Goal: Transaction & Acquisition: Purchase product/service

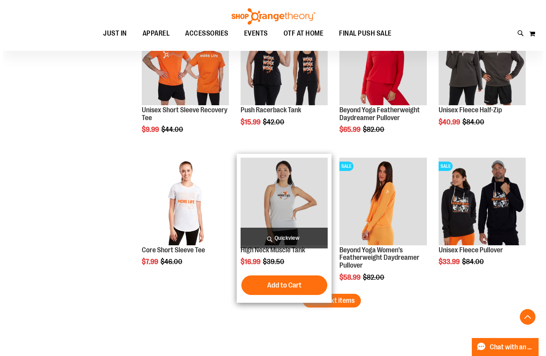
scroll to position [1133, 0]
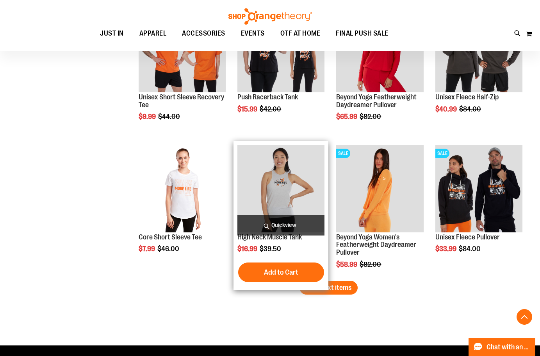
click at [283, 225] on span "Quickview" at bounding box center [281, 225] width 87 height 21
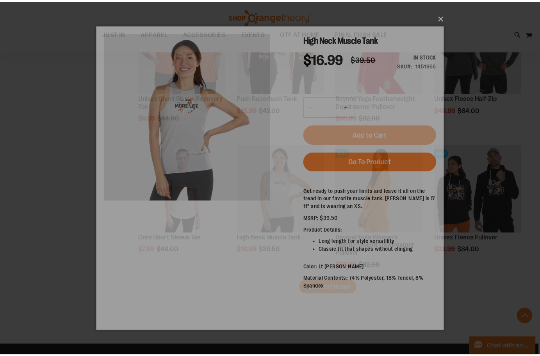
scroll to position [0, 0]
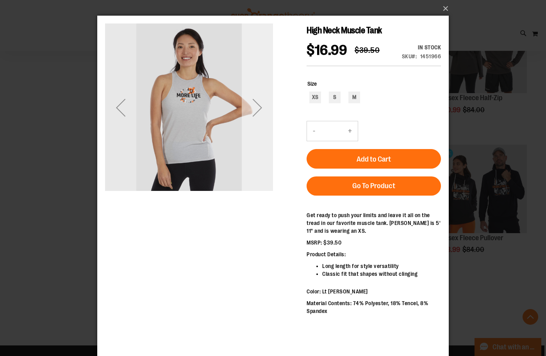
click at [260, 106] on div "Next" at bounding box center [257, 107] width 31 height 31
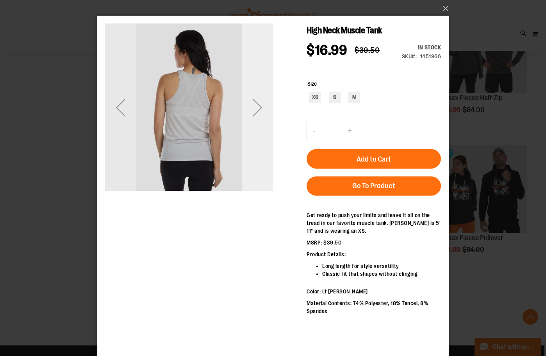
click at [260, 106] on div "Next" at bounding box center [257, 107] width 31 height 31
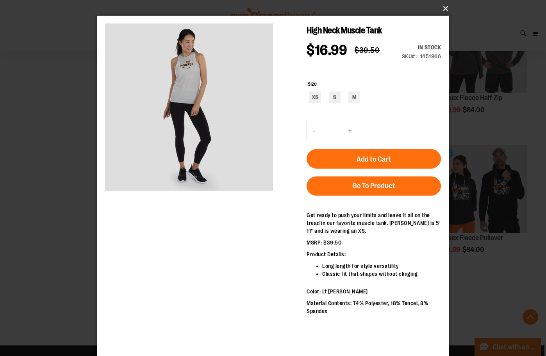
click at [443, 9] on button "×" at bounding box center [276, 8] width 352 height 17
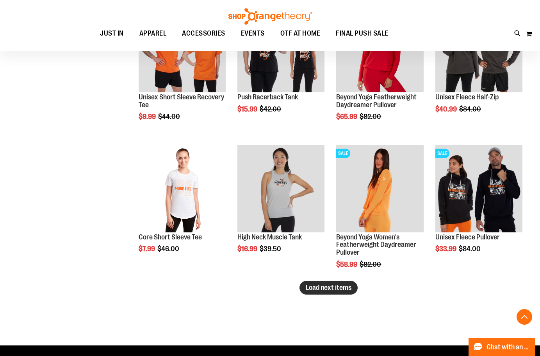
click at [325, 288] on span "Load next items" at bounding box center [329, 287] width 46 height 8
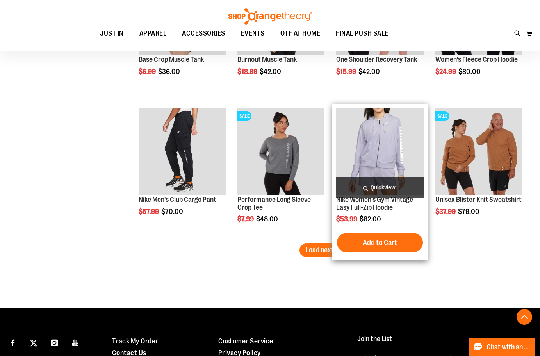
scroll to position [1602, 0]
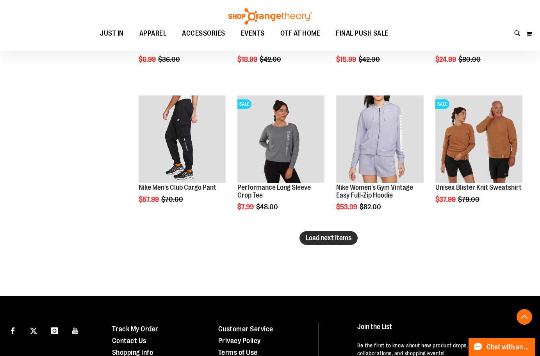
click at [315, 240] on span "Load next items" at bounding box center [329, 238] width 46 height 8
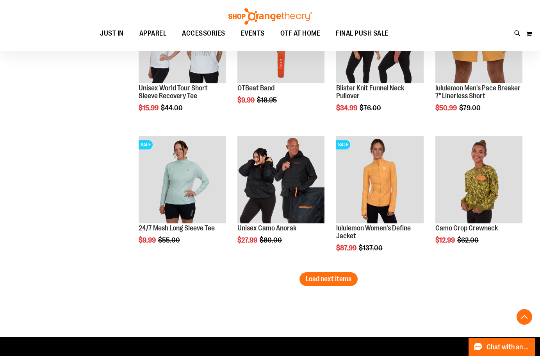
scroll to position [1993, 0]
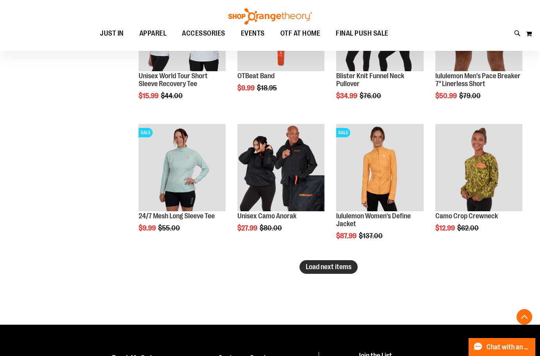
click at [326, 267] on span "Load next items" at bounding box center [329, 267] width 46 height 8
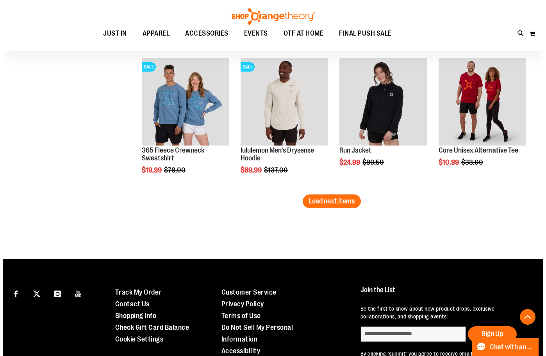
scroll to position [2464, 0]
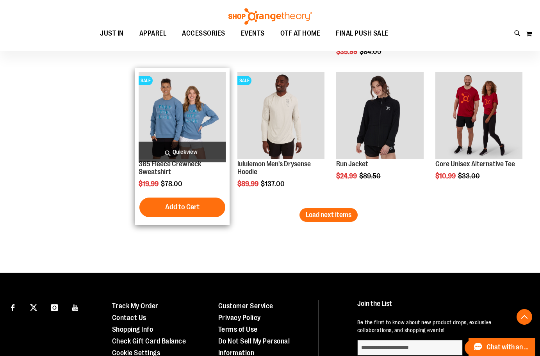
click at [189, 149] on span "Quickview" at bounding box center [182, 151] width 87 height 21
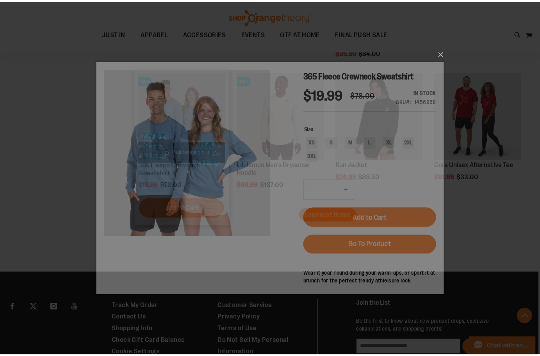
scroll to position [0, 0]
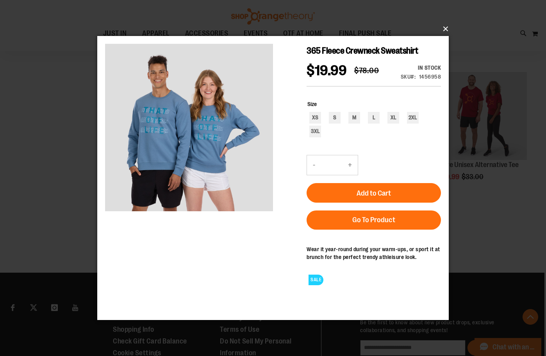
click at [444, 30] on button "×" at bounding box center [276, 28] width 352 height 17
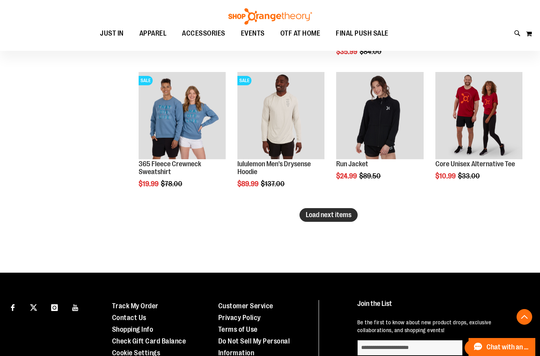
click at [329, 217] on span "Load next items" at bounding box center [329, 215] width 46 height 8
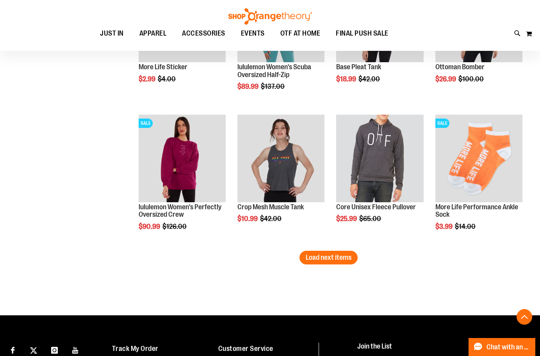
scroll to position [2855, 0]
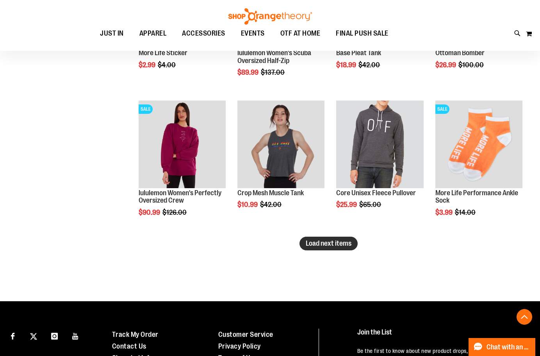
click at [319, 241] on span "Load next items" at bounding box center [329, 243] width 46 height 8
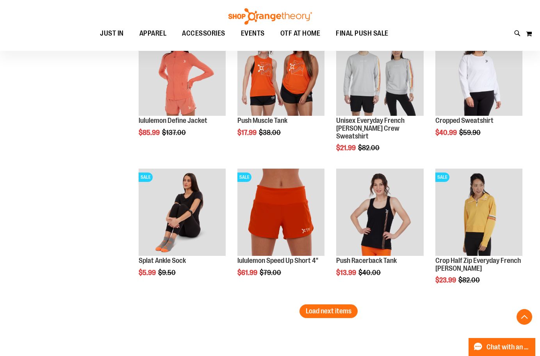
scroll to position [3246, 0]
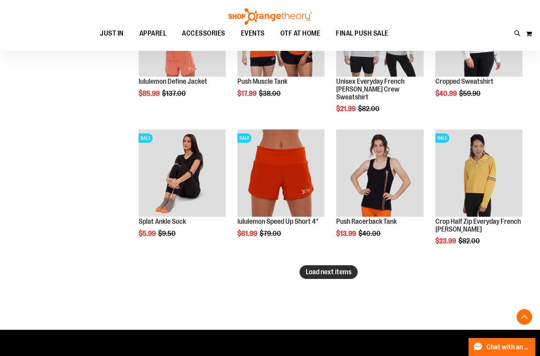
click at [337, 273] on span "Load next items" at bounding box center [329, 272] width 46 height 8
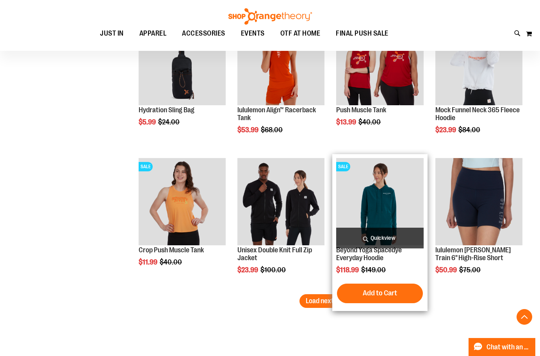
scroll to position [3675, 0]
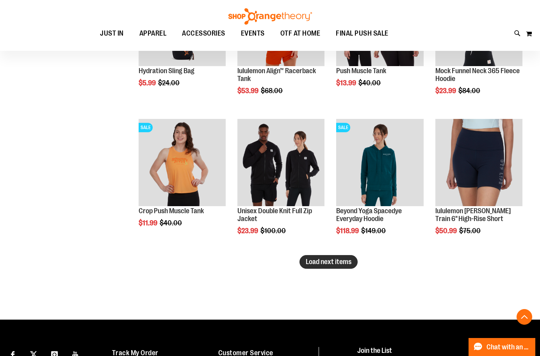
click at [331, 262] on span "Load next items" at bounding box center [329, 262] width 46 height 8
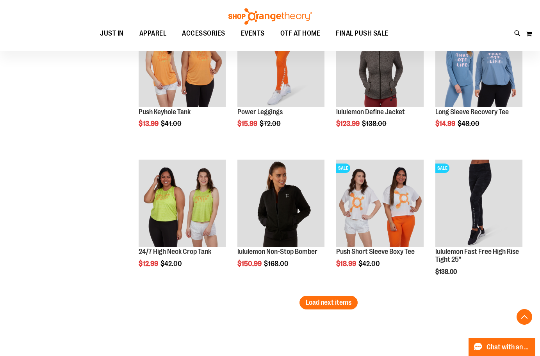
scroll to position [4066, 0]
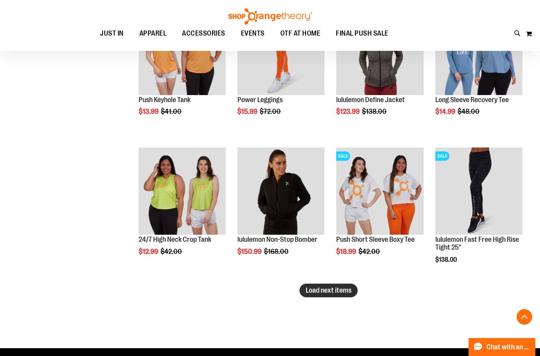
click at [328, 292] on span "Load next items" at bounding box center [329, 290] width 46 height 8
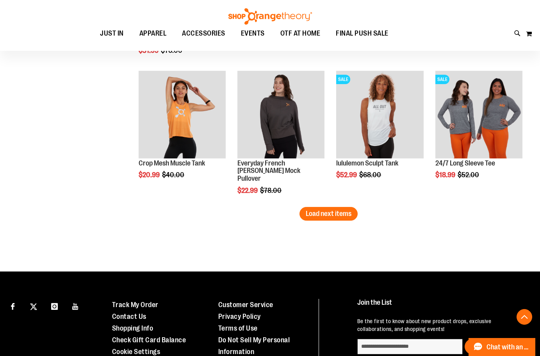
scroll to position [4574, 0]
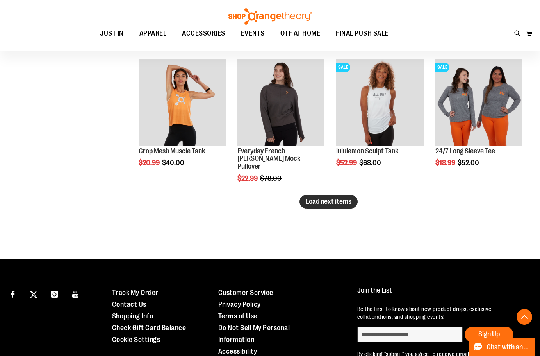
click at [343, 203] on span "Load next items" at bounding box center [329, 201] width 46 height 8
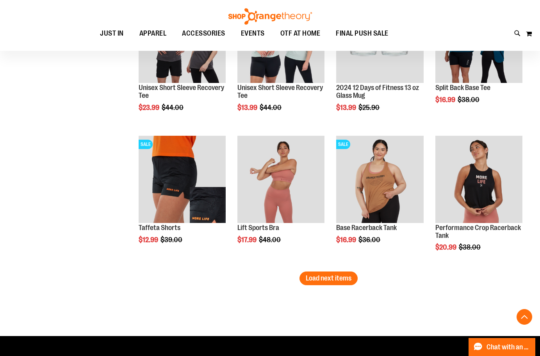
scroll to position [4926, 0]
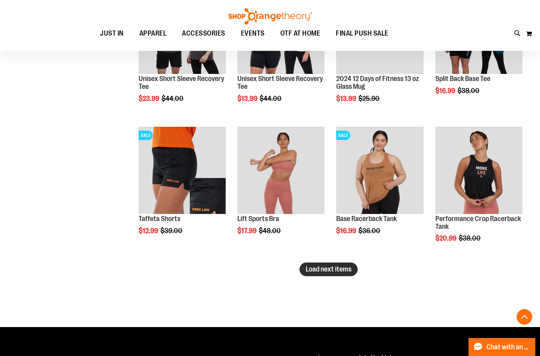
click at [329, 270] on span "Load next items" at bounding box center [329, 269] width 46 height 8
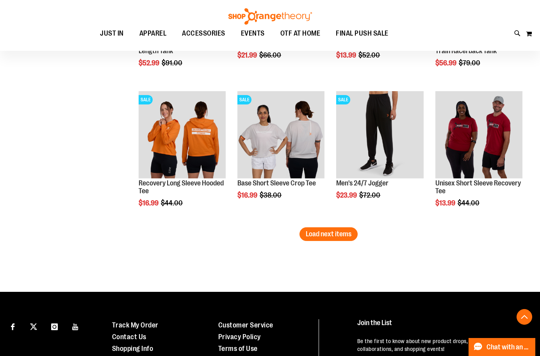
scroll to position [5395, 0]
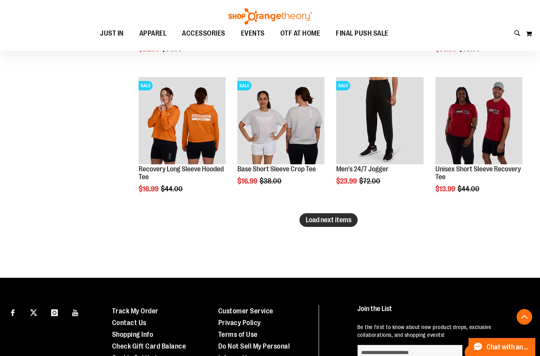
click at [326, 220] on span "Load next items" at bounding box center [329, 220] width 46 height 8
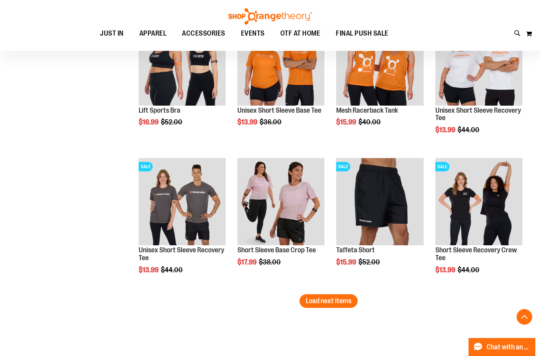
scroll to position [5747, 0]
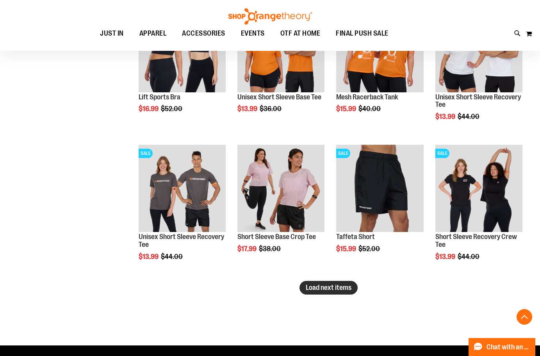
click at [331, 285] on span "Load next items" at bounding box center [329, 287] width 46 height 8
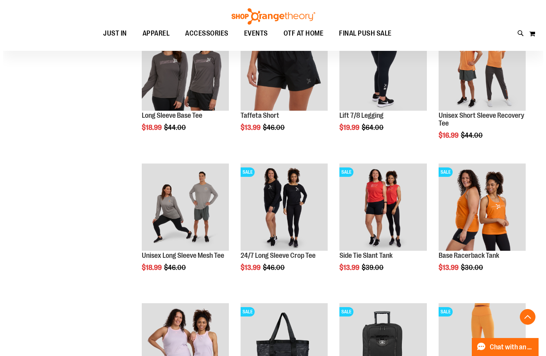
scroll to position [6020, 0]
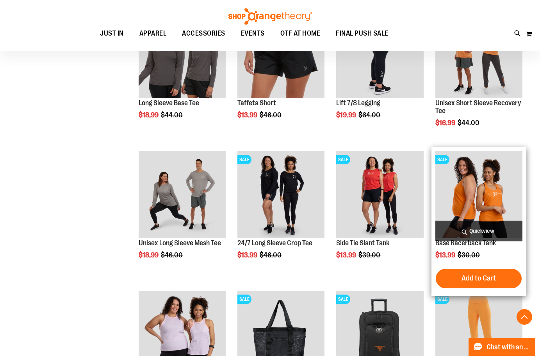
click at [477, 229] on span "Quickview" at bounding box center [479, 230] width 87 height 21
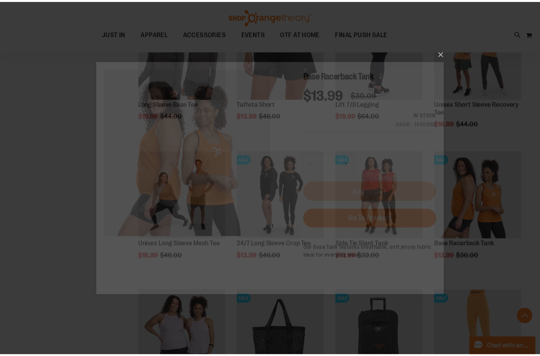
scroll to position [0, 0]
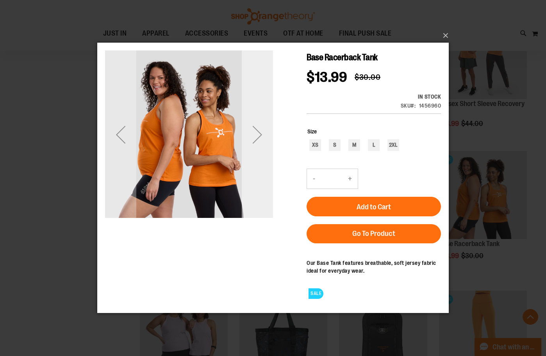
click at [259, 135] on div "Next" at bounding box center [257, 134] width 31 height 31
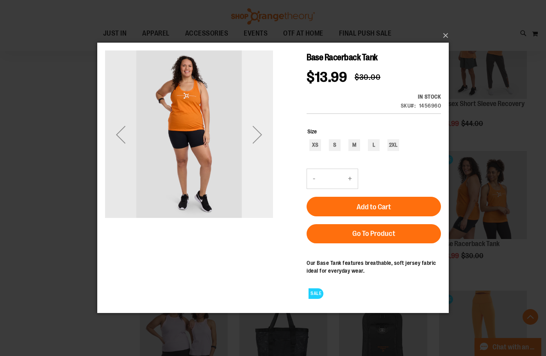
click at [259, 135] on div "Next" at bounding box center [257, 134] width 31 height 31
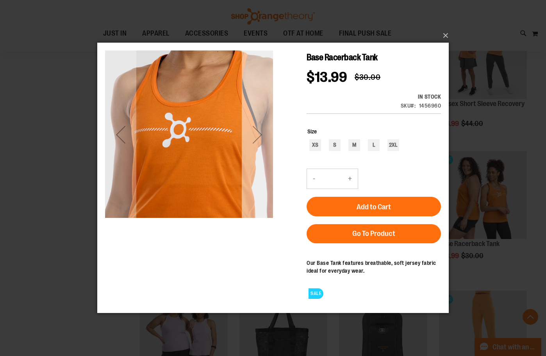
click at [259, 135] on div "Next" at bounding box center [257, 134] width 31 height 31
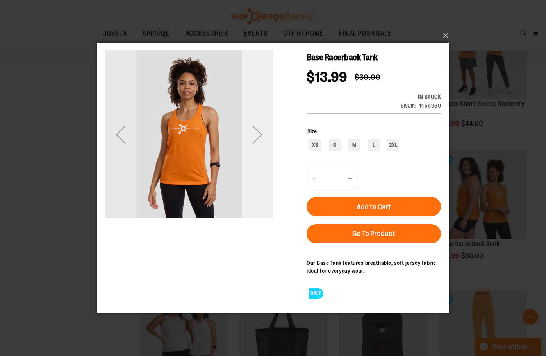
click at [259, 135] on div "Next" at bounding box center [257, 134] width 31 height 31
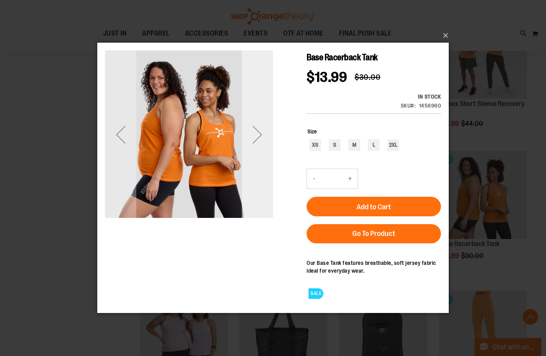
click at [259, 134] on div "Next" at bounding box center [257, 134] width 31 height 31
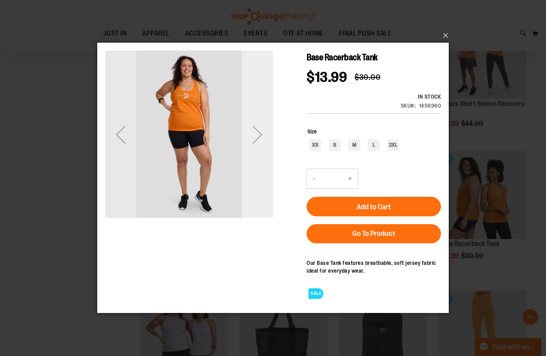
click at [259, 134] on div "Next" at bounding box center [257, 134] width 31 height 31
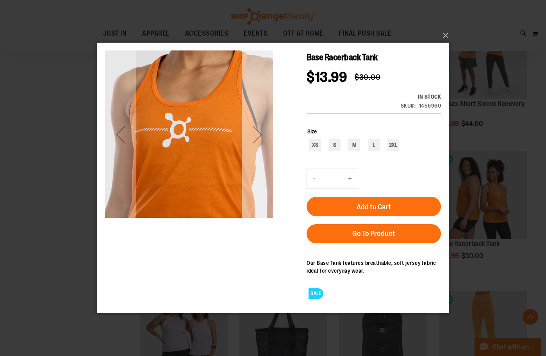
click at [259, 134] on div "Next" at bounding box center [257, 134] width 31 height 31
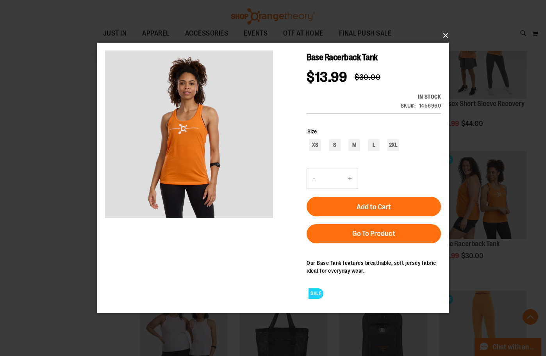
click at [446, 35] on button "×" at bounding box center [276, 35] width 352 height 17
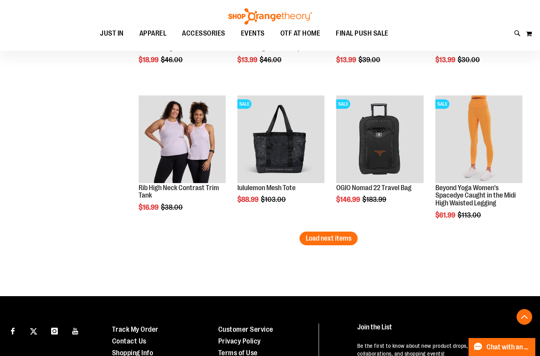
scroll to position [6216, 0]
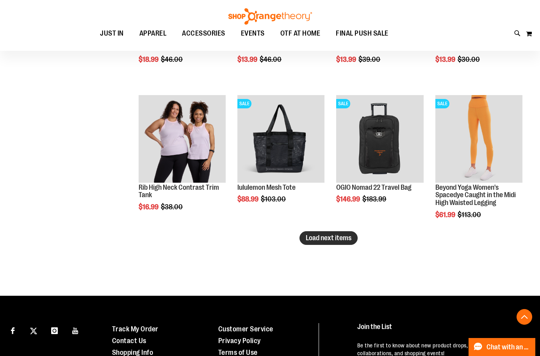
click at [327, 237] on span "Load next items" at bounding box center [329, 238] width 46 height 8
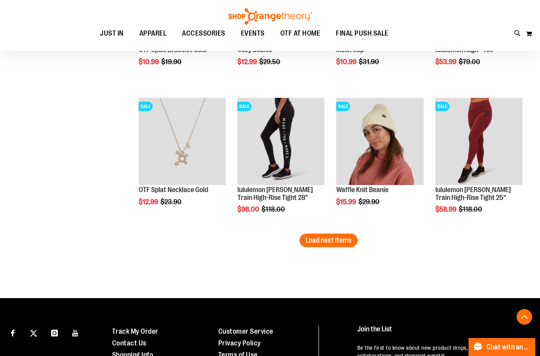
scroll to position [6645, 0]
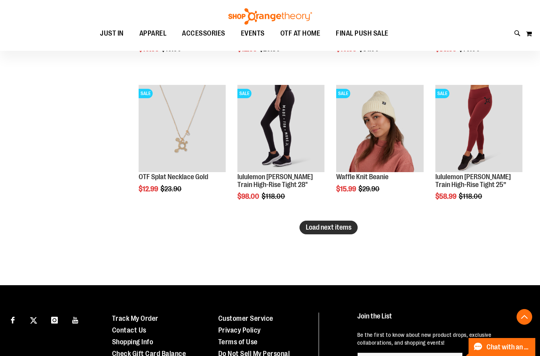
click at [333, 229] on span "Load next items" at bounding box center [329, 227] width 46 height 8
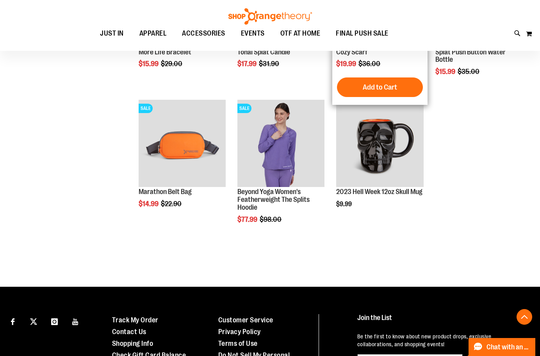
scroll to position [6919, 0]
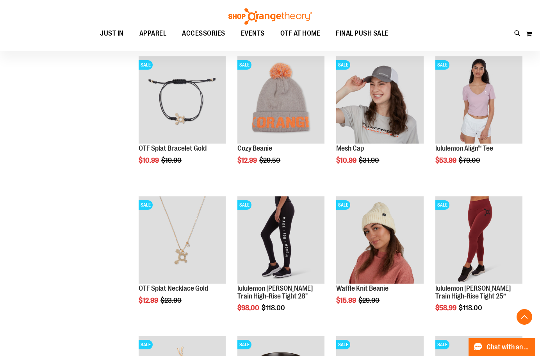
scroll to position [6489, 0]
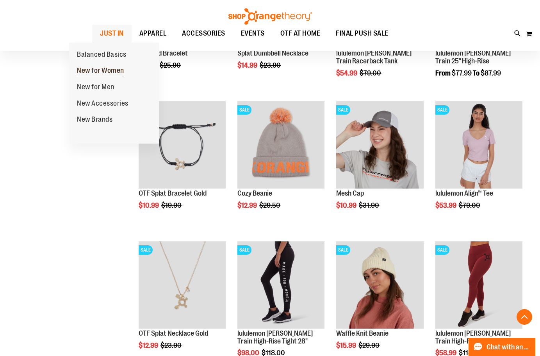
click at [98, 71] on span "New for Women" at bounding box center [100, 71] width 47 height 10
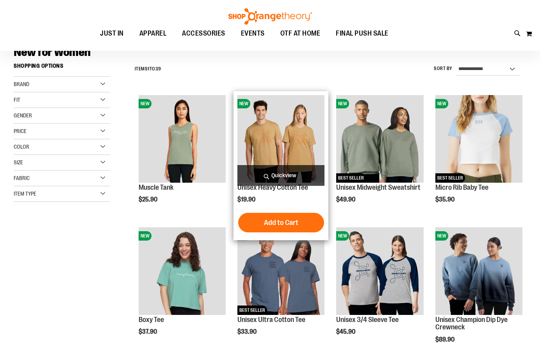
scroll to position [78, 0]
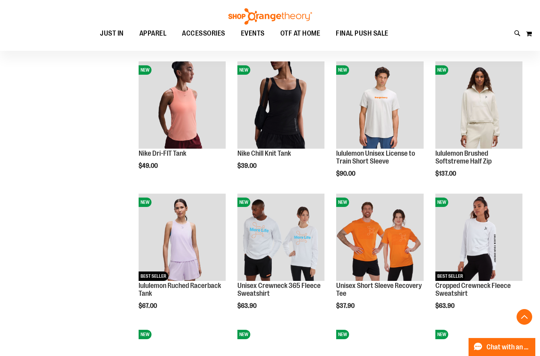
scroll to position [508, 0]
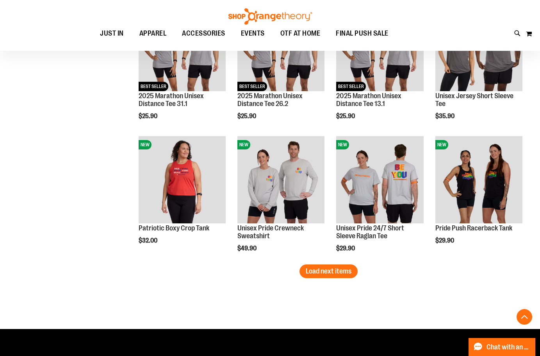
scroll to position [1094, 0]
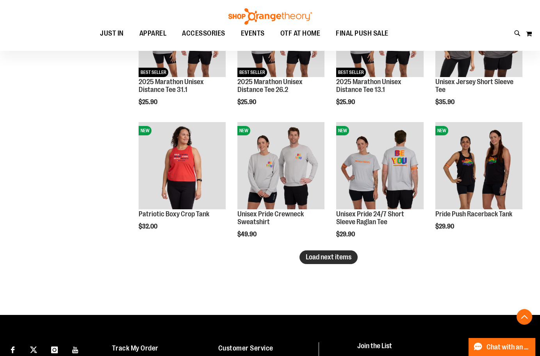
click at [324, 254] on span "Load next items" at bounding box center [329, 257] width 46 height 8
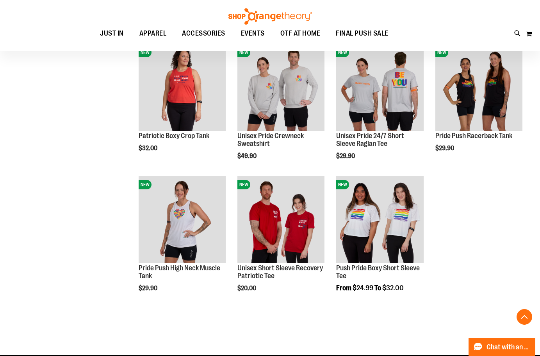
scroll to position [1133, 0]
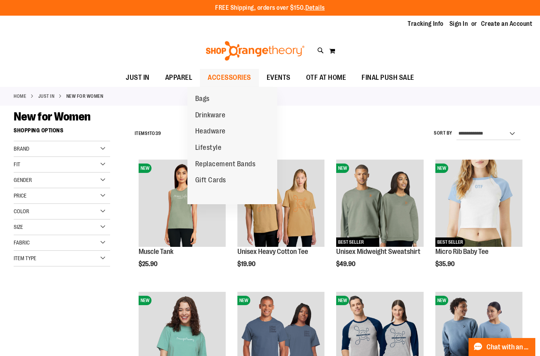
click at [215, 75] on span "ACCESSORIES" at bounding box center [229, 78] width 43 height 18
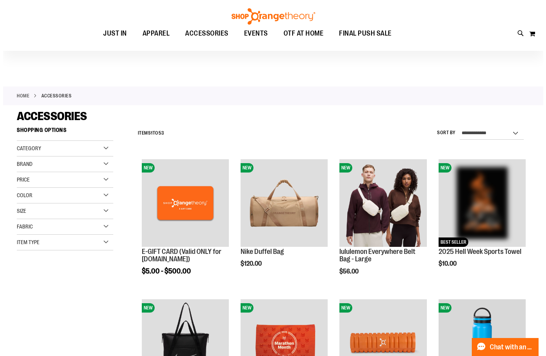
scroll to position [39, 0]
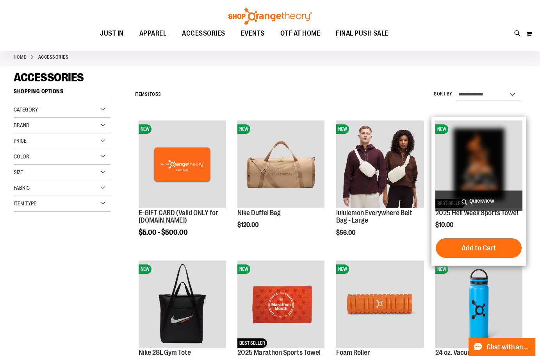
click at [481, 197] on span "Quickview" at bounding box center [479, 200] width 87 height 21
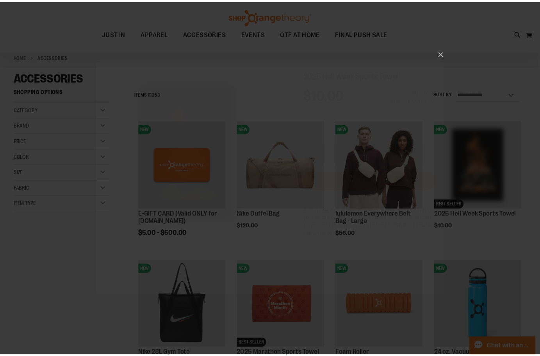
scroll to position [0, 0]
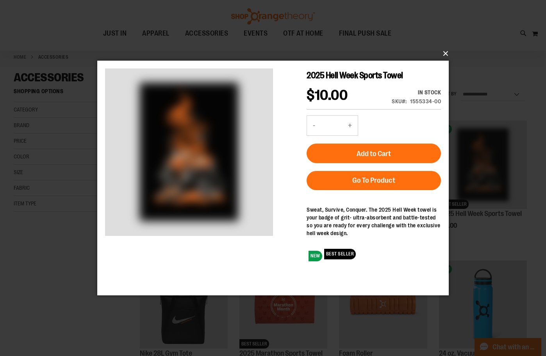
click at [447, 55] on button "×" at bounding box center [276, 53] width 352 height 17
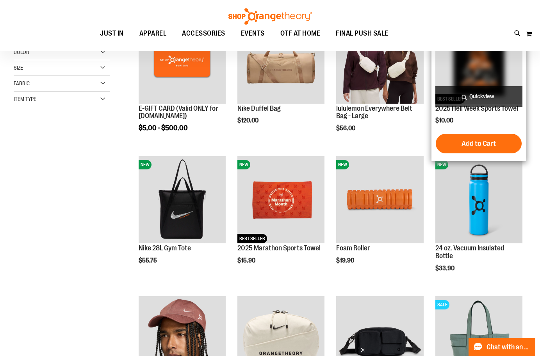
scroll to position [156, 0]
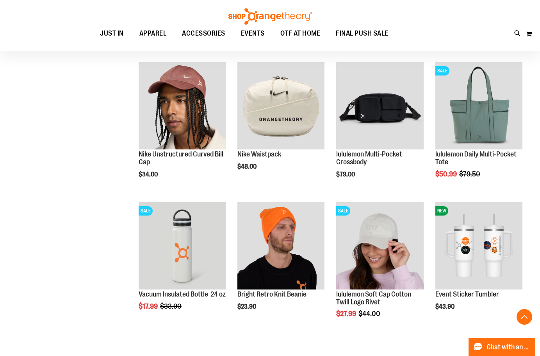
scroll to position [390, 0]
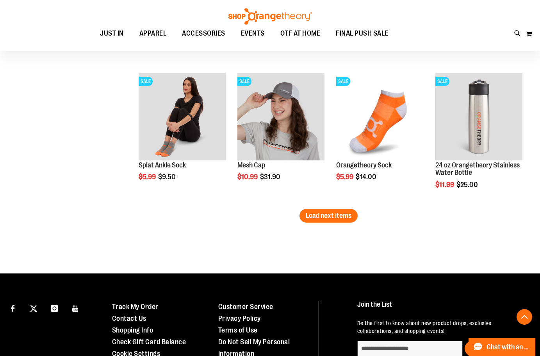
scroll to position [1211, 0]
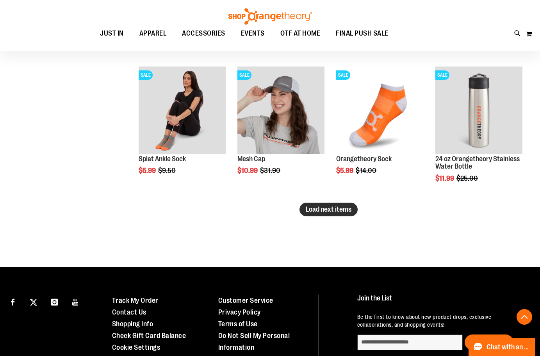
click at [328, 211] on span "Load next items" at bounding box center [329, 209] width 46 height 8
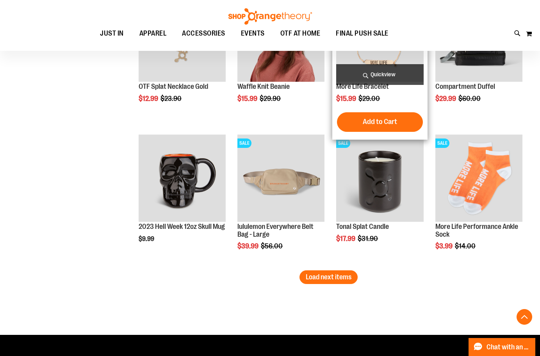
scroll to position [1602, 0]
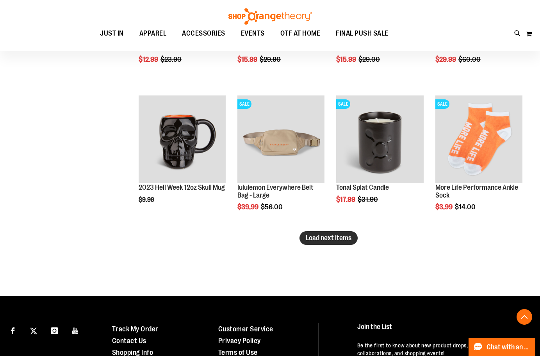
click at [333, 239] on span "Load next items" at bounding box center [329, 238] width 46 height 8
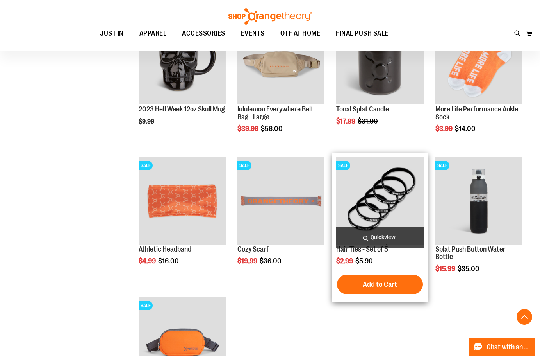
scroll to position [1719, 0]
